Goal: Transaction & Acquisition: Purchase product/service

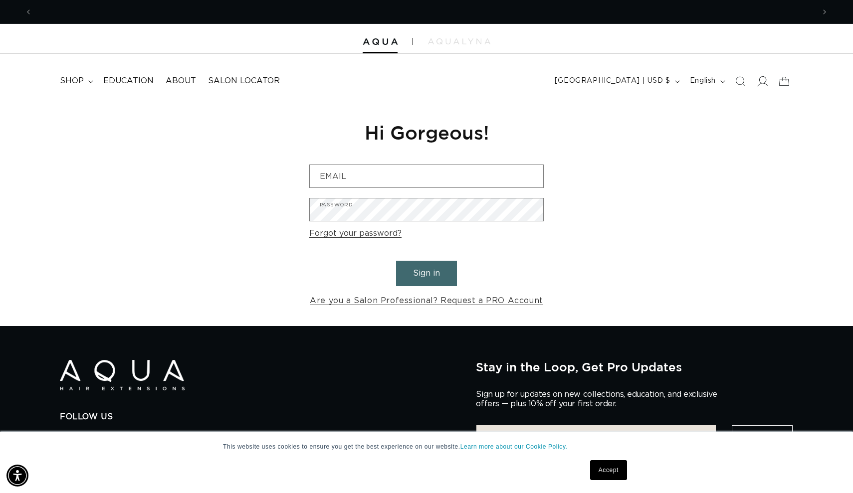
scroll to position [0, 782]
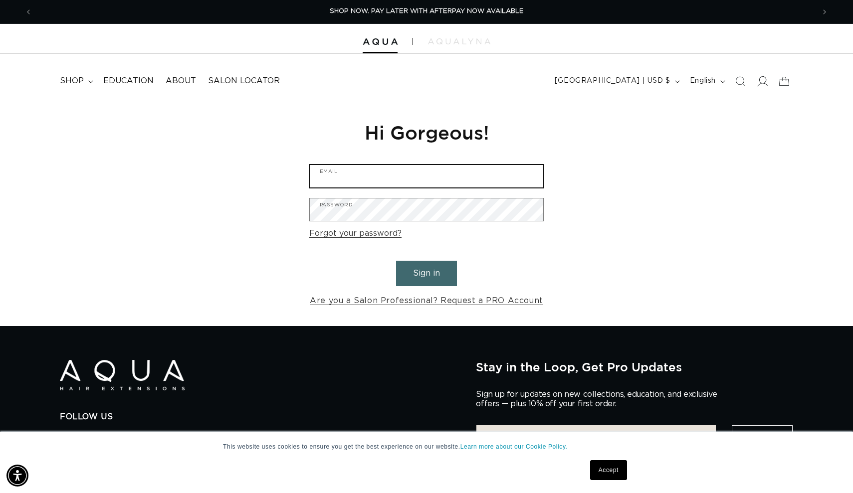
type input "sierranicholebeauty@gmail.com"
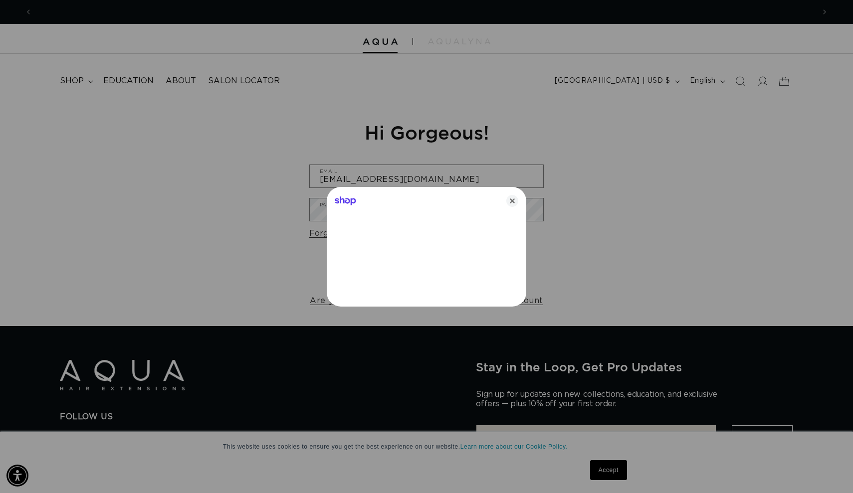
scroll to position [0, 1564]
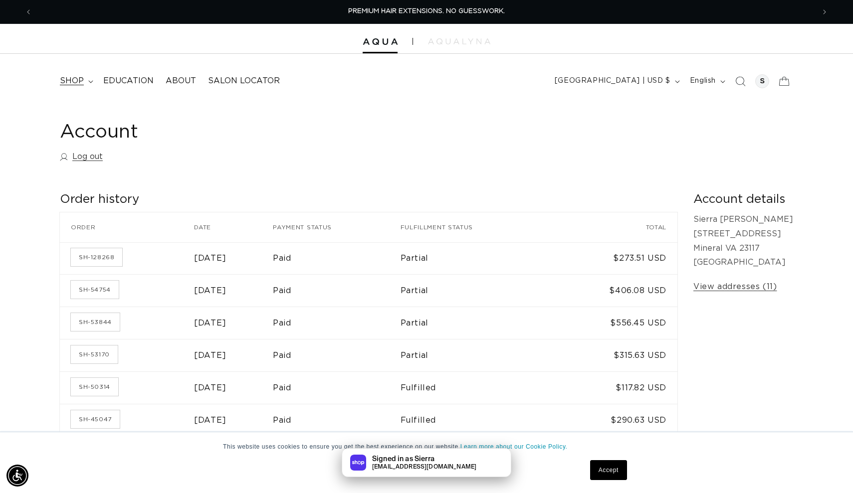
click at [77, 86] on summary "shop" at bounding box center [75, 81] width 43 height 22
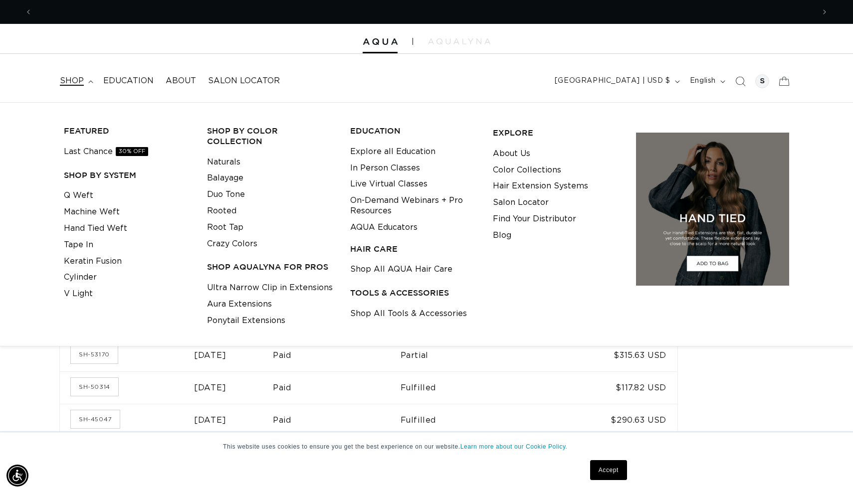
scroll to position [0, 1564]
click at [378, 312] on link "Shop All Tools & Accessories" at bounding box center [408, 314] width 117 height 16
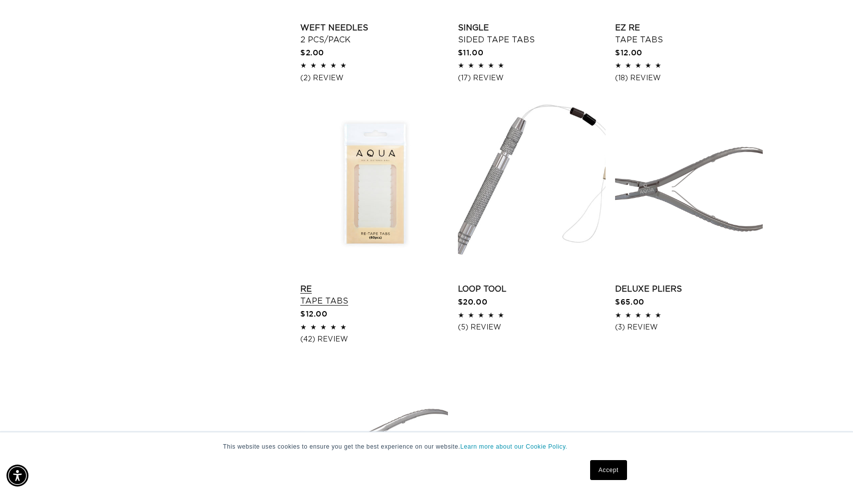
scroll to position [1311, 0]
click at [387, 282] on link "Re Tape Tabs" at bounding box center [374, 294] width 148 height 24
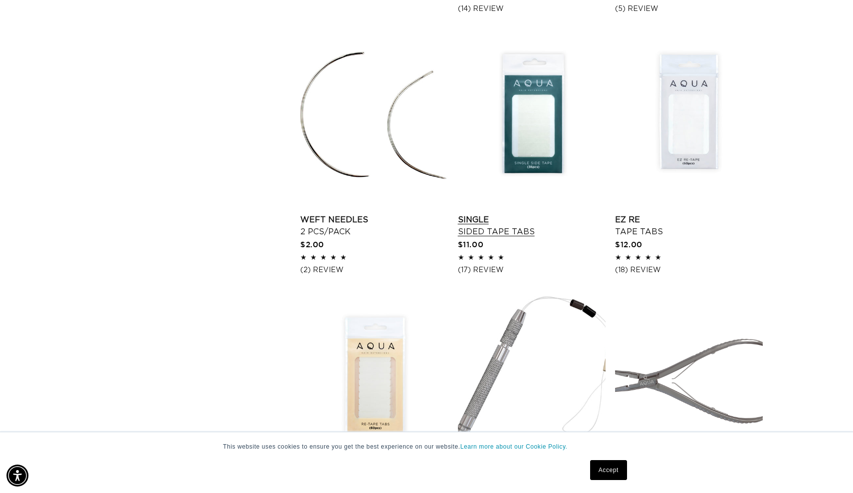
scroll to position [0, 782]
click at [529, 214] on link "Single Sided Tape Tabs" at bounding box center [532, 226] width 148 height 24
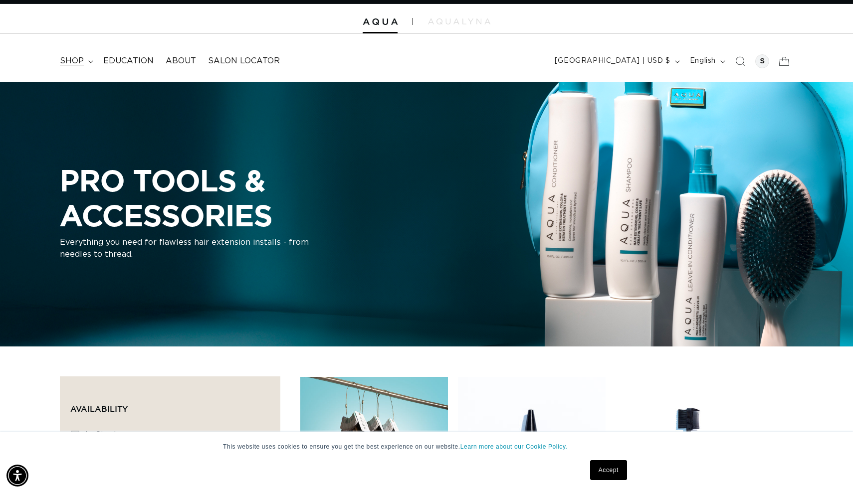
scroll to position [0, 0]
click at [81, 64] on span "shop" at bounding box center [72, 61] width 24 height 10
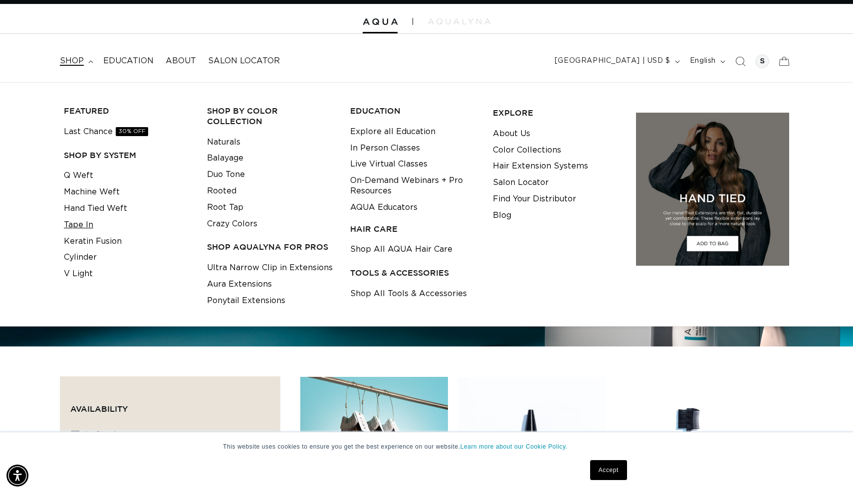
click at [90, 220] on link "Tape In" at bounding box center [78, 225] width 29 height 16
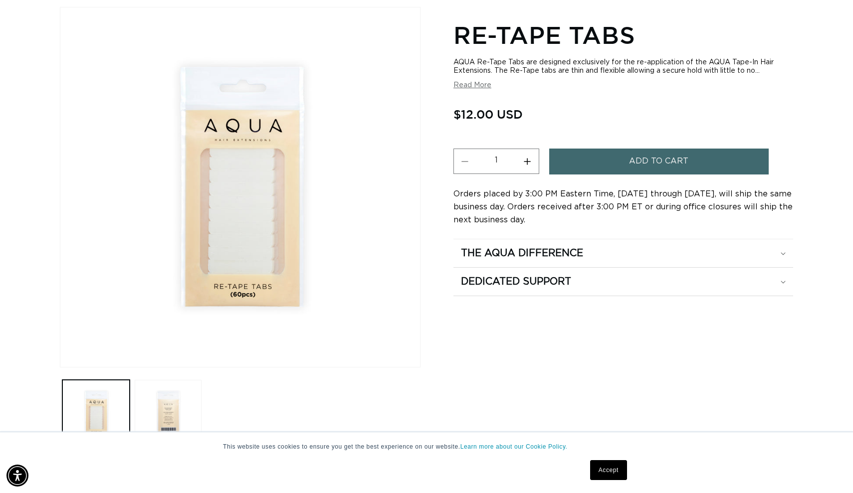
scroll to position [0, 782]
click at [530, 165] on button "Increase quantity for Re-Tape Tabs" at bounding box center [527, 161] width 22 height 25
click at [465, 165] on button "Decrease quantity for Re-Tape Tabs" at bounding box center [465, 161] width 22 height 25
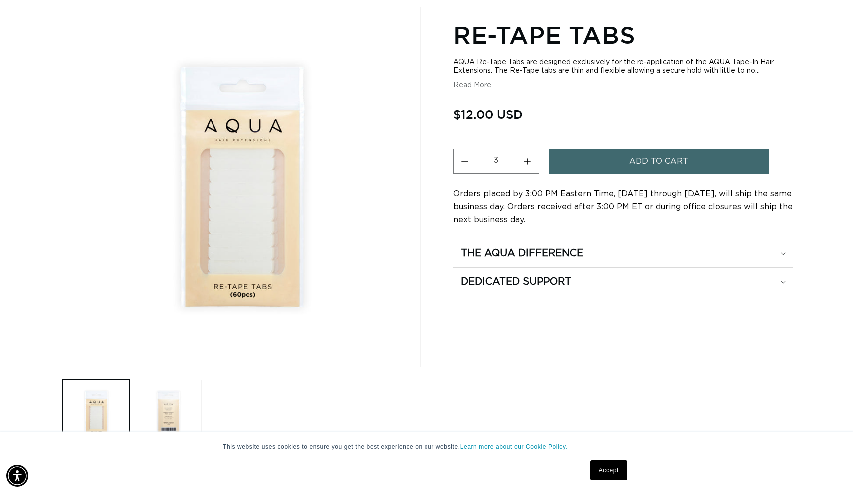
type input "2"
click at [631, 172] on span "Add to cart" at bounding box center [658, 161] width 59 height 25
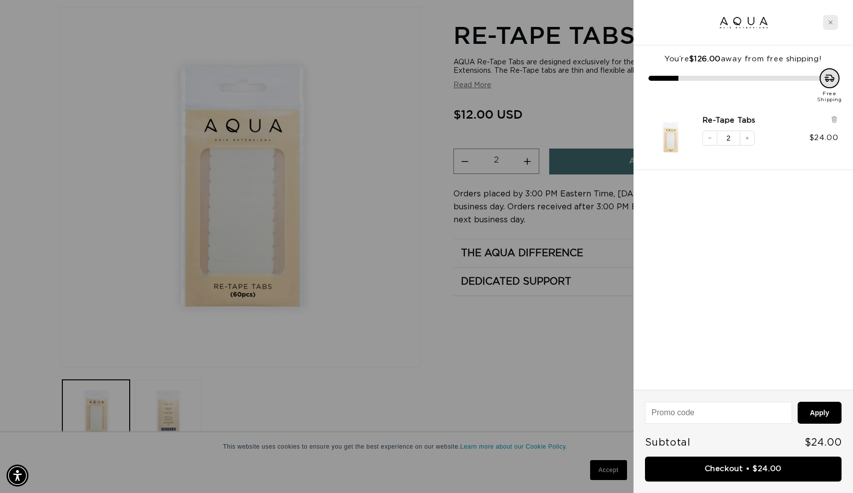
scroll to position [0, 0]
click at [829, 26] on div "Close cart" at bounding box center [830, 22] width 15 height 15
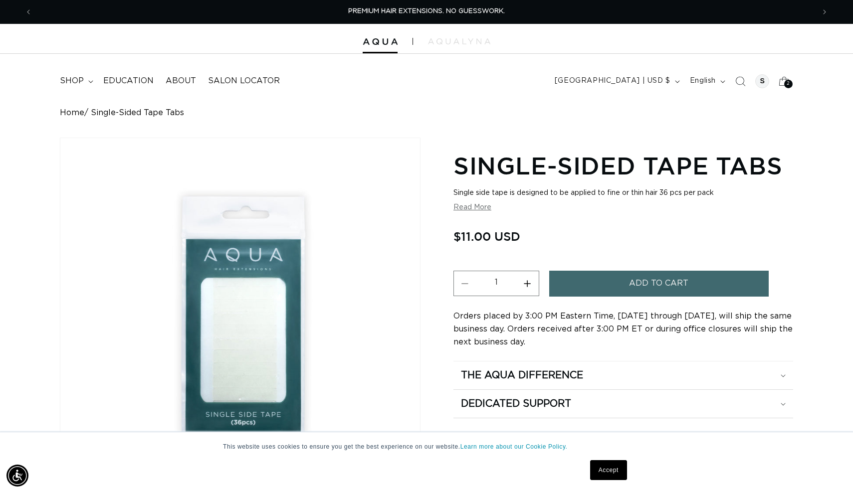
click at [528, 286] on button "Increase quantity for Single-Sided Tape Tabs" at bounding box center [527, 283] width 22 height 25
type input "4"
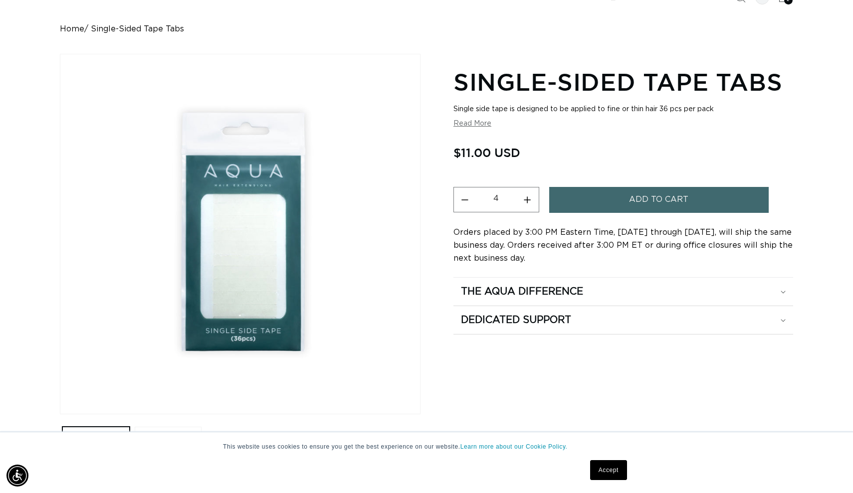
scroll to position [0, 782]
click at [574, 203] on button "Add to cart" at bounding box center [658, 199] width 219 height 25
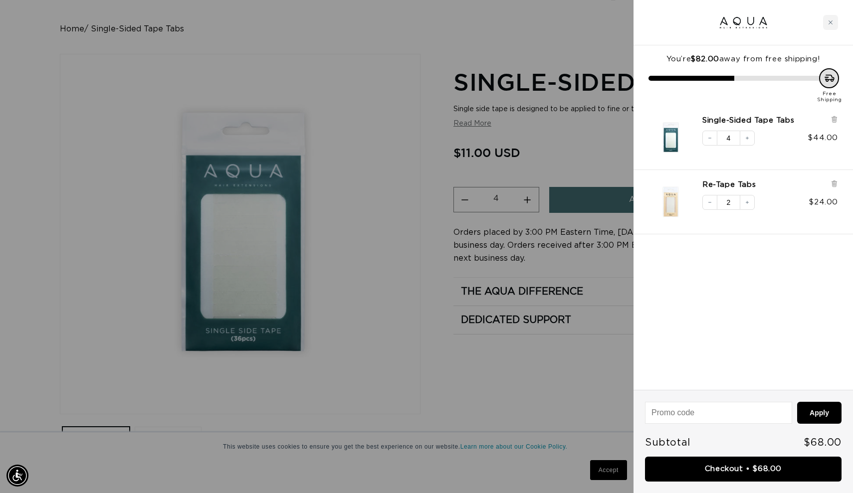
scroll to position [0, 1564]
click at [831, 27] on div "Close cart" at bounding box center [830, 22] width 15 height 15
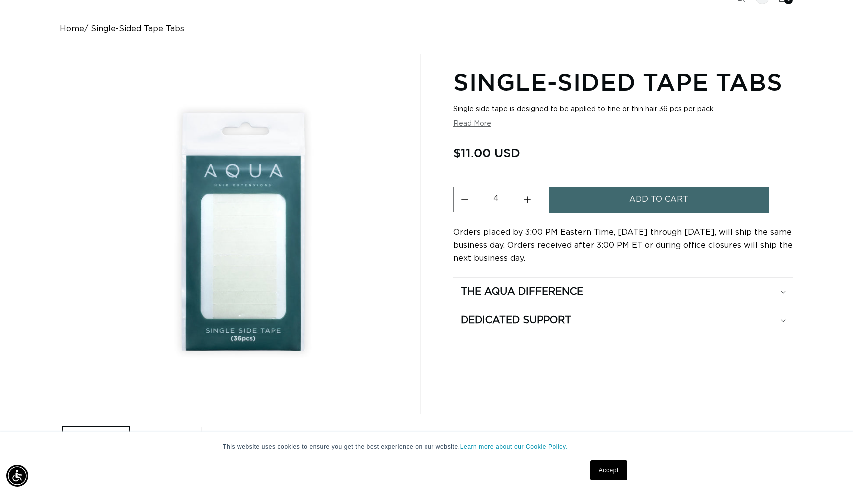
scroll to position [0, 0]
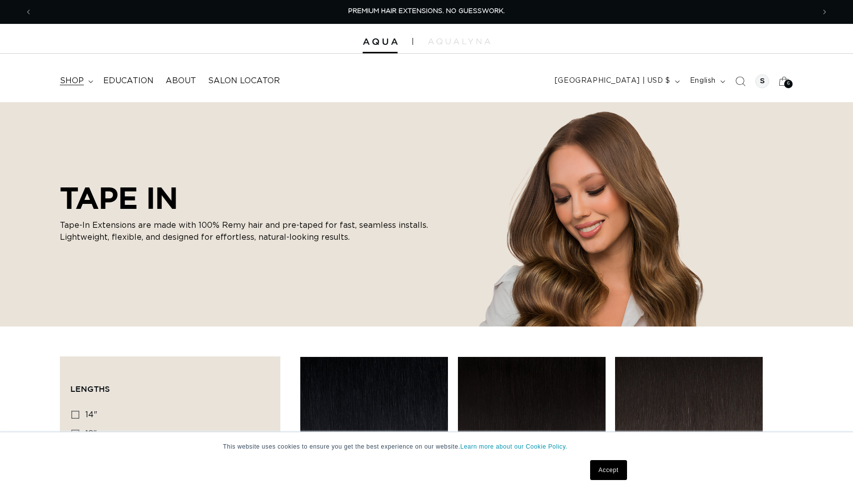
click at [72, 85] on span "shop" at bounding box center [72, 81] width 24 height 10
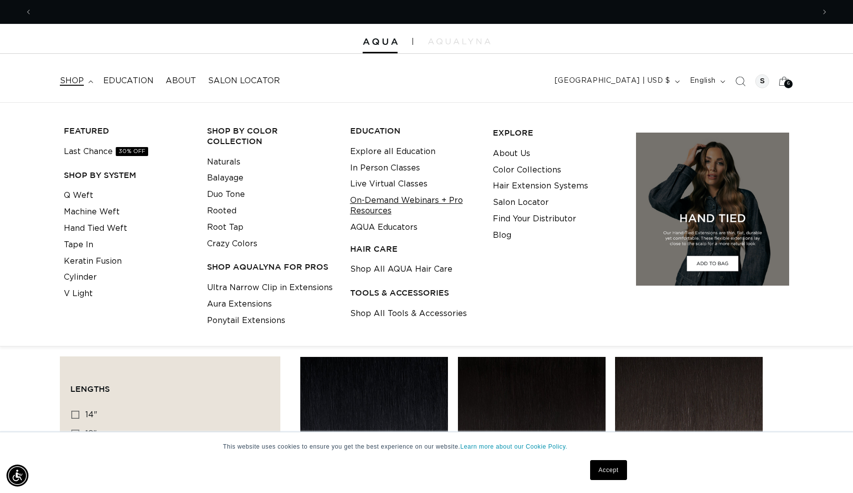
scroll to position [0, 782]
click at [263, 280] on link "Ultra Narrow Clip in Extensions" at bounding box center [270, 288] width 126 height 16
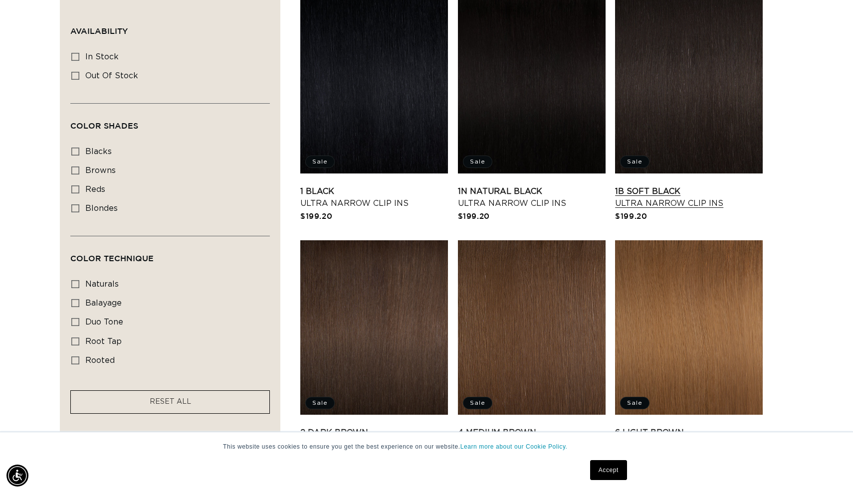
click at [654, 186] on link "1B Soft Black Ultra Narrow Clip Ins" at bounding box center [689, 198] width 148 height 24
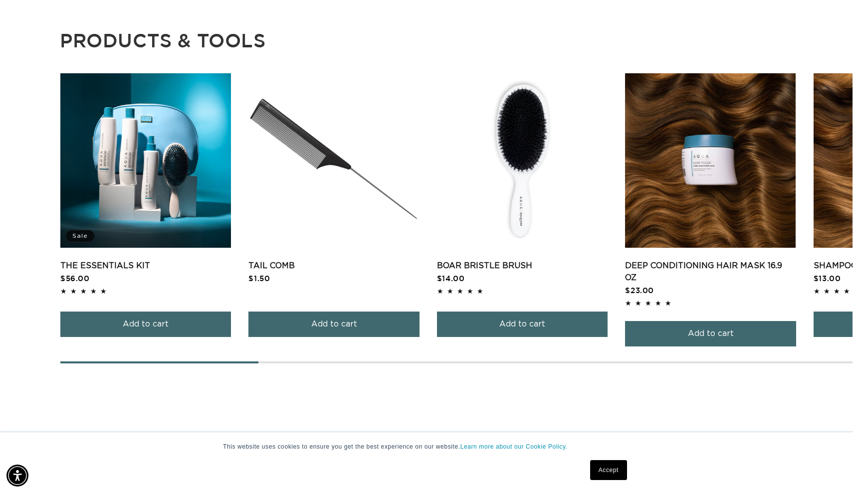
scroll to position [985, 0]
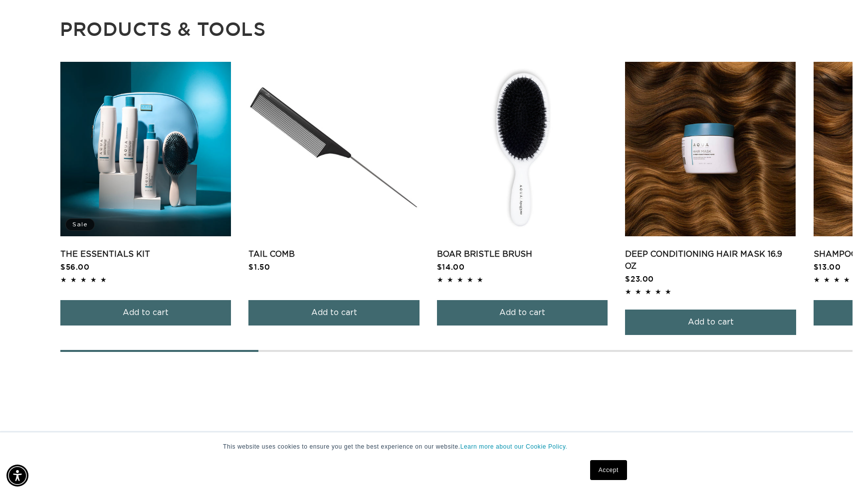
click at [446, 352] on main "Home 1B Soft Black - Ultra Narrow Clip Ins Skip to product information Open med…" at bounding box center [426, 430] width 853 height 2626
click at [445, 352] on main "Home 1B Soft Black - Ultra Narrow Clip Ins Skip to product information Open med…" at bounding box center [426, 430] width 853 height 2626
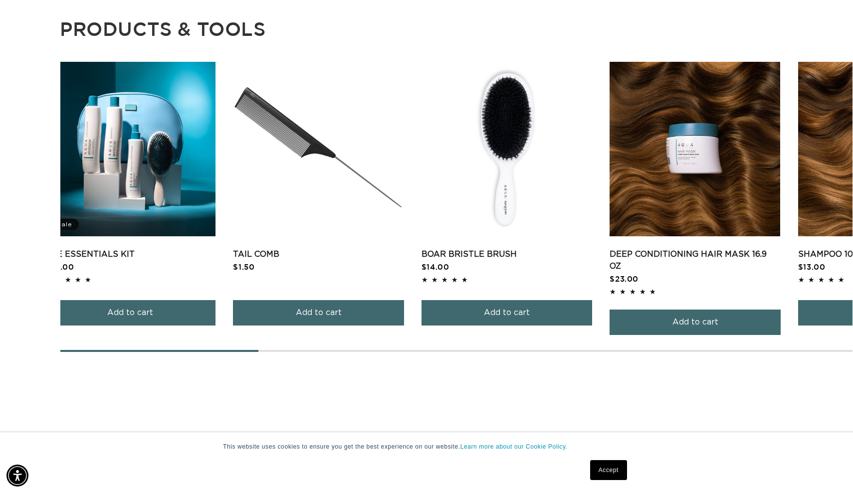
scroll to position [0, 1564]
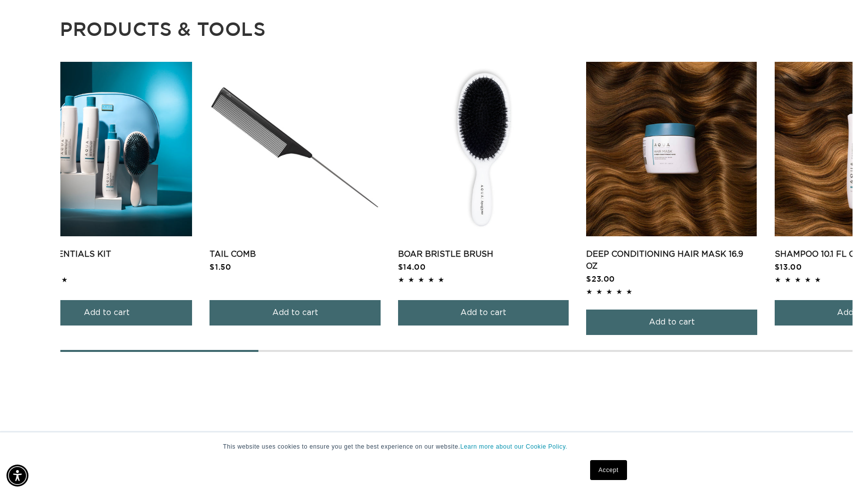
click at [332, 361] on main "Home 1B Soft Black - Ultra Narrow Clip Ins Skip to product information Open med…" at bounding box center [426, 430] width 853 height 2626
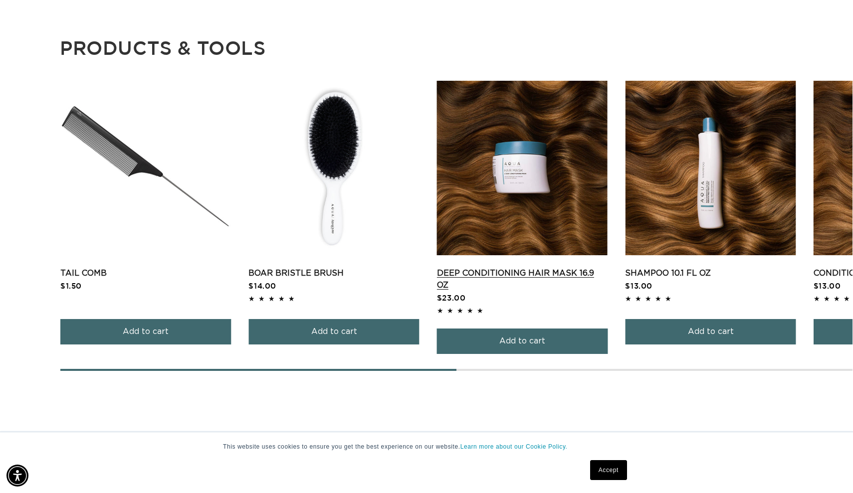
scroll to position [0, 0]
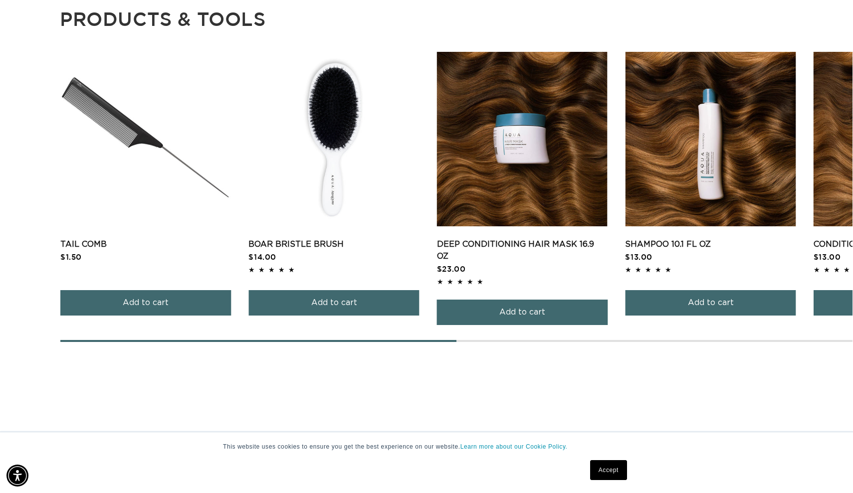
drag, startPoint x: 355, startPoint y: 334, endPoint x: 244, endPoint y: 325, distance: 110.6
click at [243, 326] on div "The Essentials Kit Sale The Essentials Kit $56.00 5.0 / 5.0 Sale Add to cart" at bounding box center [268, 196] width 792 height 288
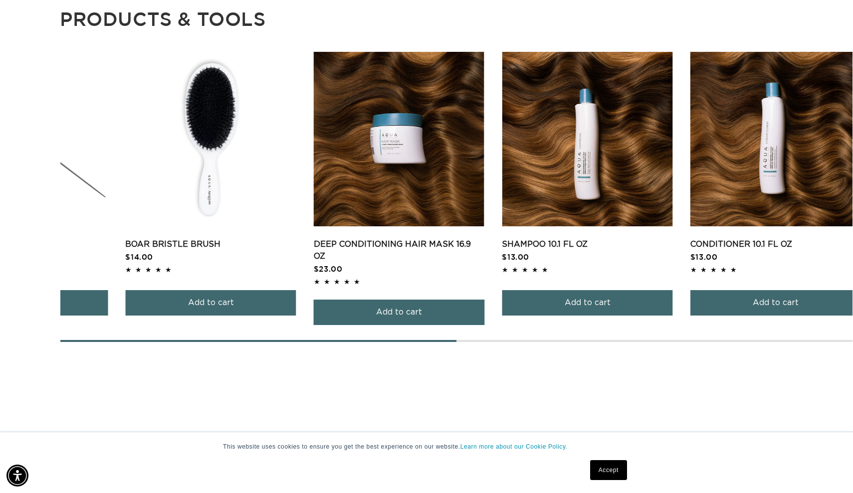
click at [288, 332] on div "The Essentials Kit Sale The Essentials Kit $56.00 5.0 / 5.0 Sale Add to cart" at bounding box center [145, 196] width 792 height 288
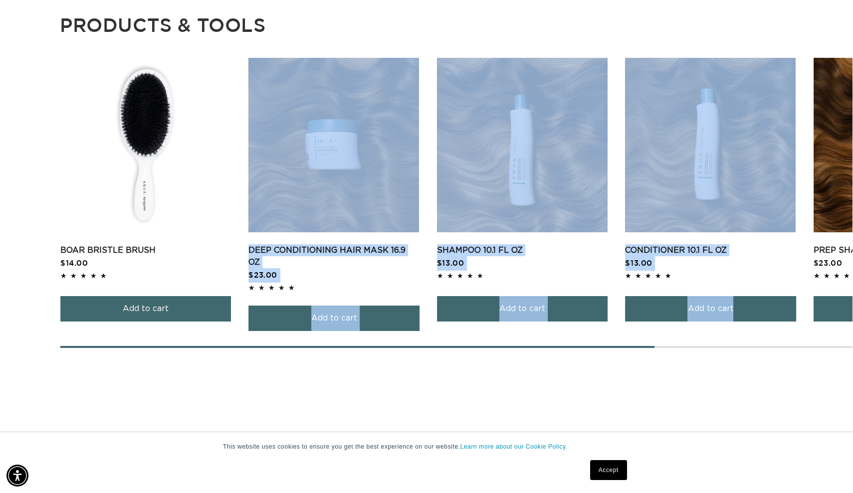
drag, startPoint x: 699, startPoint y: 335, endPoint x: 540, endPoint y: 344, distance: 159.4
click at [540, 344] on div "The Essentials Kit Sale The Essentials Kit $56.00 5.0 / 5.0 Sale Add to cart" at bounding box center [456, 203] width 792 height 290
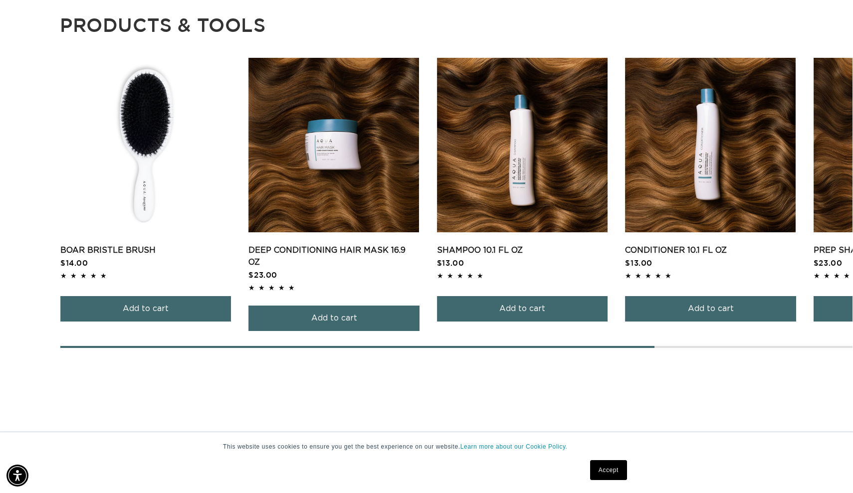
click at [738, 354] on main "Home 1B Soft Black - Ultra Narrow Clip Ins Skip to product information Open med…" at bounding box center [426, 426] width 853 height 2626
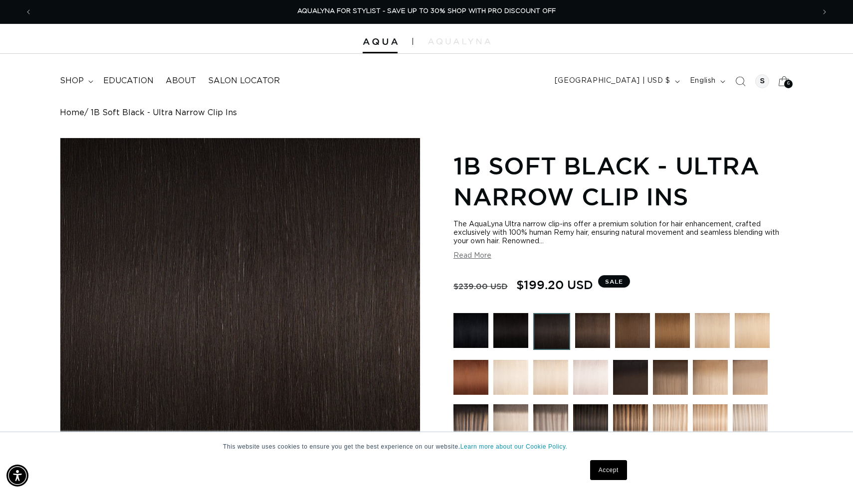
click at [785, 81] on div "6 6" at bounding box center [788, 84] width 8 height 8
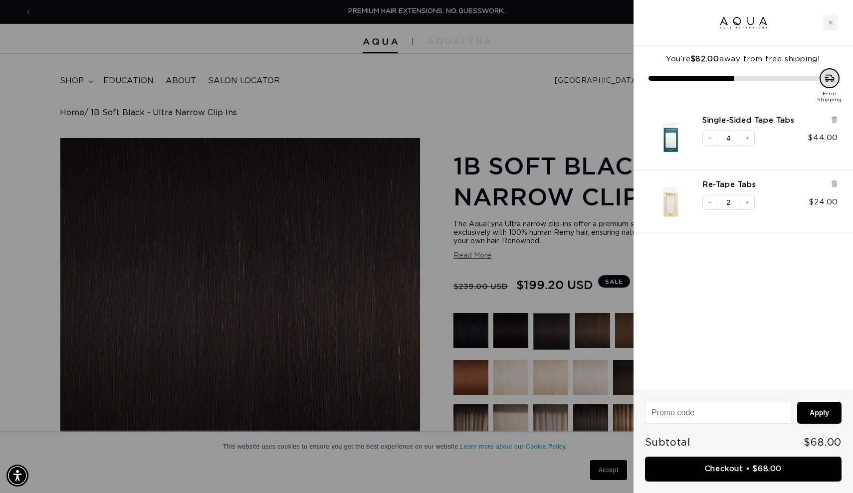
click at [506, 89] on div at bounding box center [426, 246] width 853 height 493
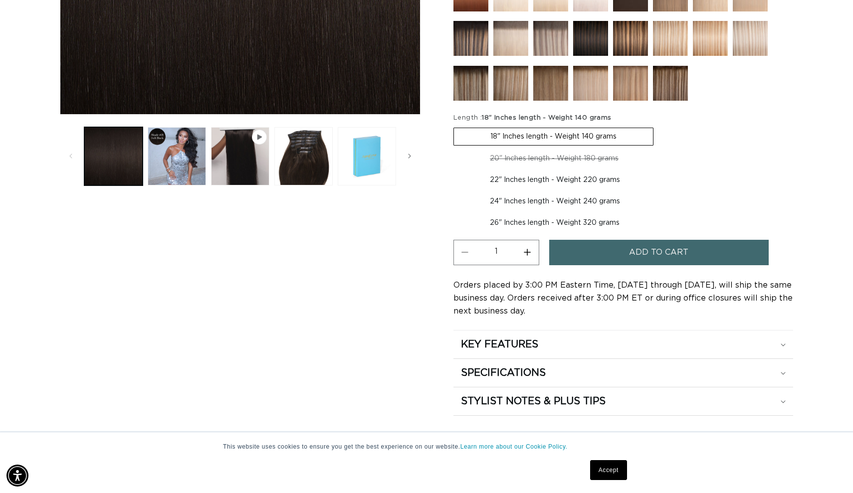
click at [625, 258] on button "Add to cart" at bounding box center [658, 252] width 219 height 25
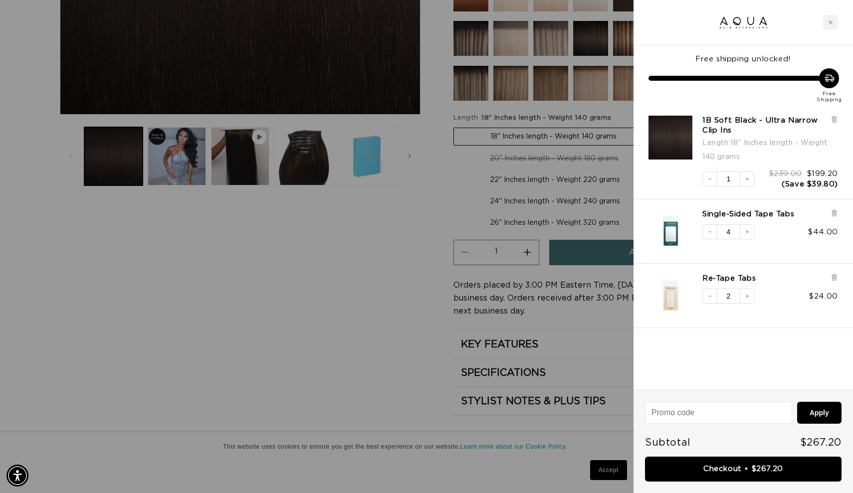
click at [726, 407] on input at bounding box center [718, 412] width 146 height 21
type input "FALL2025"
click at [819, 413] on button "Apply" at bounding box center [819, 413] width 44 height 22
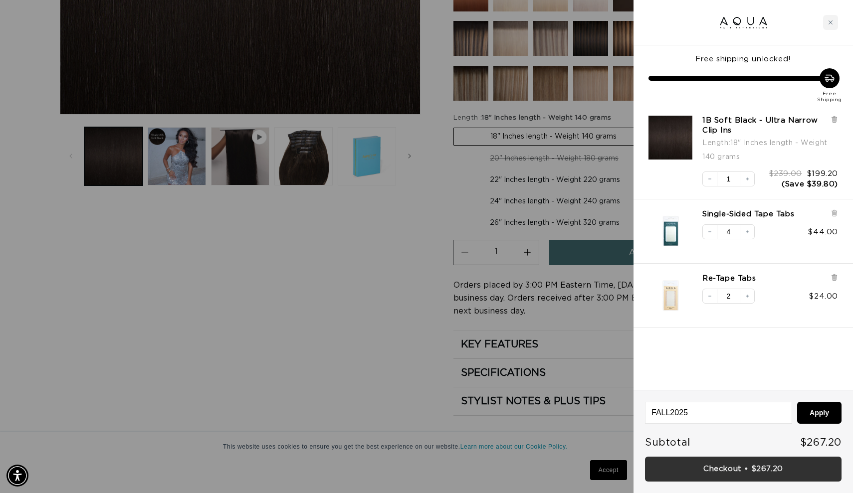
scroll to position [0, 1564]
click at [757, 466] on link "Checkout • $267.20" at bounding box center [743, 469] width 196 height 25
